Goal: Transaction & Acquisition: Purchase product/service

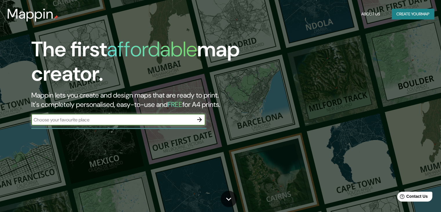
click at [129, 121] on input "text" at bounding box center [112, 119] width 162 height 7
drag, startPoint x: 61, startPoint y: 118, endPoint x: 3, endPoint y: 113, distance: 58.0
click at [3, 113] on div "The first affordable map creator. Mappin lets you create and design maps that a…" at bounding box center [220, 106] width 441 height 212
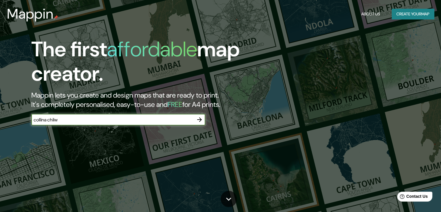
click at [66, 121] on input "collina chilw" at bounding box center [112, 119] width 162 height 7
type input "collina [GEOGRAPHIC_DATA]"
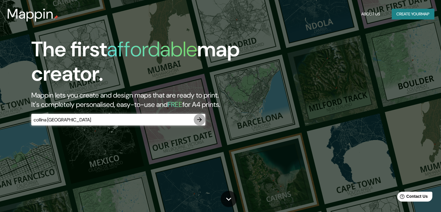
click at [200, 117] on icon "button" at bounding box center [199, 119] width 7 height 7
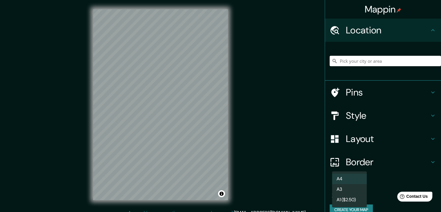
click at [356, 191] on body "Mappin Location Pins Style Layout Border Choose a border. Hint : you can make l…" at bounding box center [220, 106] width 441 height 212
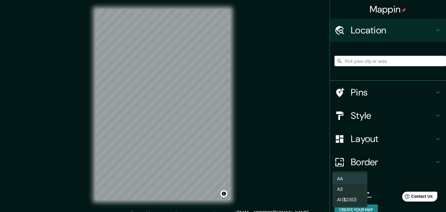
click at [353, 192] on li "A3" at bounding box center [349, 189] width 35 height 10
type input "a4"
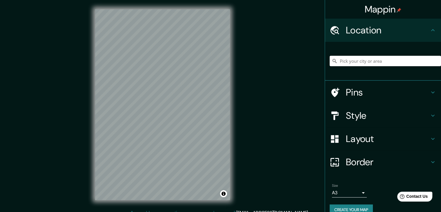
click at [418, 113] on h4 "Style" at bounding box center [388, 116] width 84 height 12
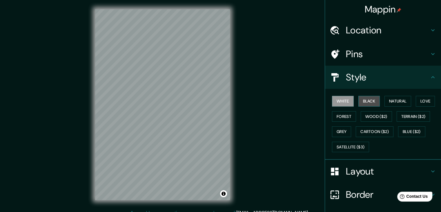
click at [372, 103] on button "Black" at bounding box center [370, 101] width 22 height 11
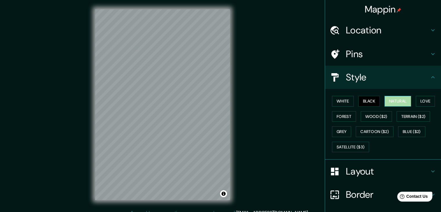
click at [398, 102] on button "Natural" at bounding box center [398, 101] width 27 height 11
click at [418, 98] on button "Love" at bounding box center [425, 101] width 19 height 11
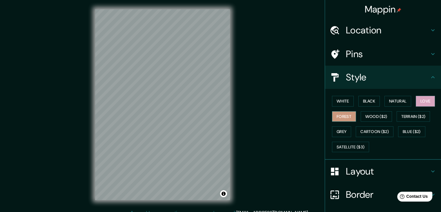
click at [343, 116] on button "Forest" at bounding box center [344, 116] width 24 height 11
click at [338, 131] on button "Grey" at bounding box center [341, 131] width 19 height 11
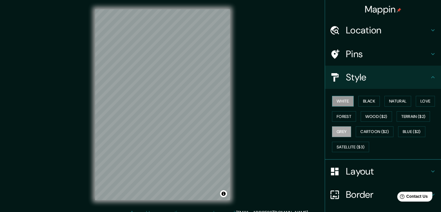
click at [341, 99] on button "White" at bounding box center [343, 101] width 22 height 11
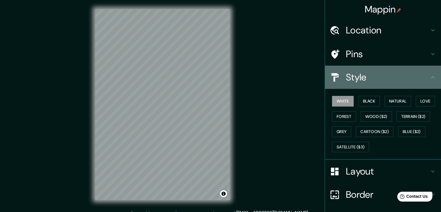
click at [421, 73] on h4 "Style" at bounding box center [388, 77] width 84 height 12
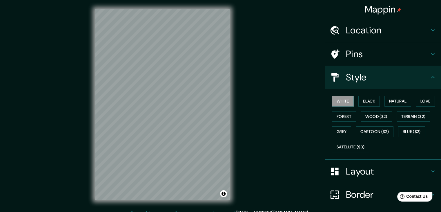
click at [430, 33] on icon at bounding box center [433, 30] width 7 height 7
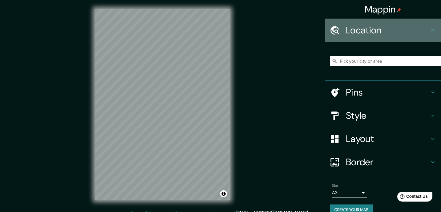
click at [430, 33] on icon at bounding box center [433, 30] width 7 height 7
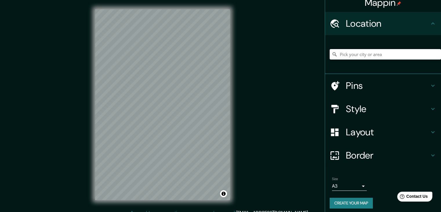
scroll to position [10, 0]
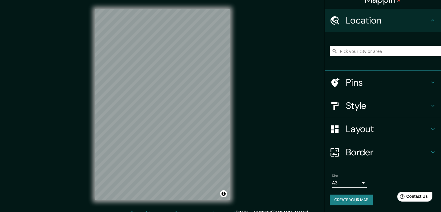
click at [381, 133] on h4 "Layout" at bounding box center [388, 129] width 84 height 12
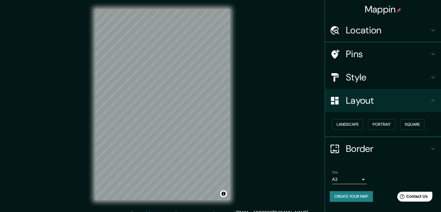
scroll to position [0, 0]
click at [356, 126] on button "Landscape" at bounding box center [347, 124] width 31 height 11
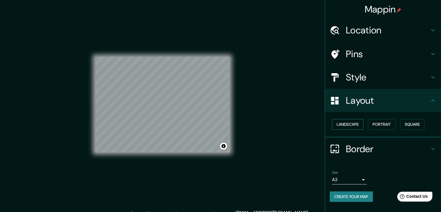
click at [356, 126] on button "Landscape" at bounding box center [347, 124] width 31 height 11
click at [383, 124] on button "Portrait" at bounding box center [382, 124] width 28 height 11
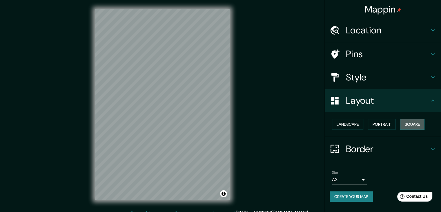
click at [416, 124] on button "Square" at bounding box center [412, 124] width 24 height 11
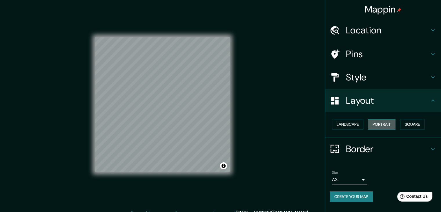
click at [389, 123] on button "Portrait" at bounding box center [382, 124] width 28 height 11
